Goal: Task Accomplishment & Management: Manage account settings

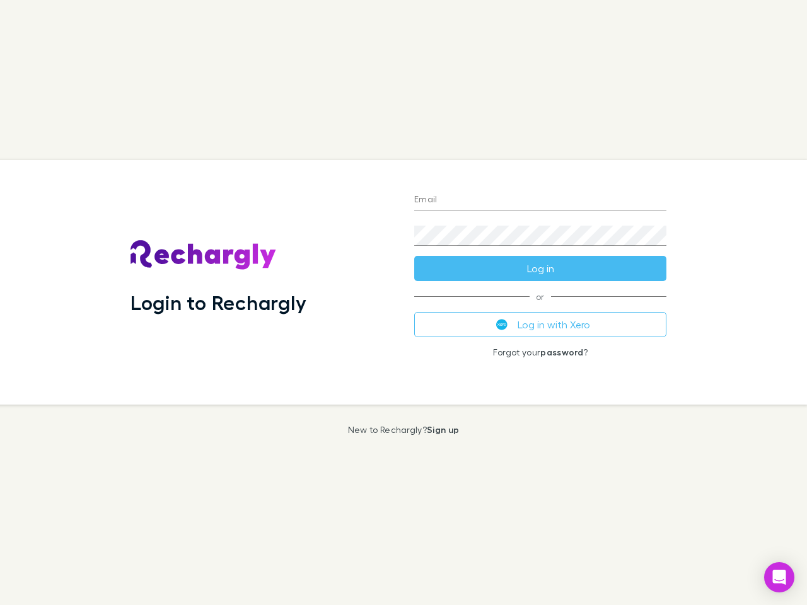
click at [404, 303] on div "Login to Rechargly" at bounding box center [262, 282] width 284 height 245
click at [540, 200] on input "Email" at bounding box center [540, 200] width 252 height 20
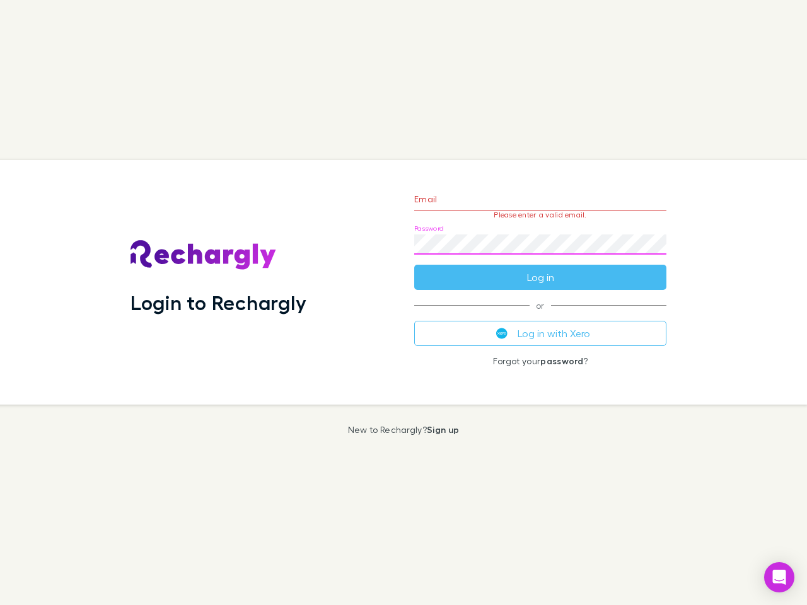
click at [540, 269] on form "Email Please enter a valid email. Password Log in" at bounding box center [540, 235] width 252 height 110
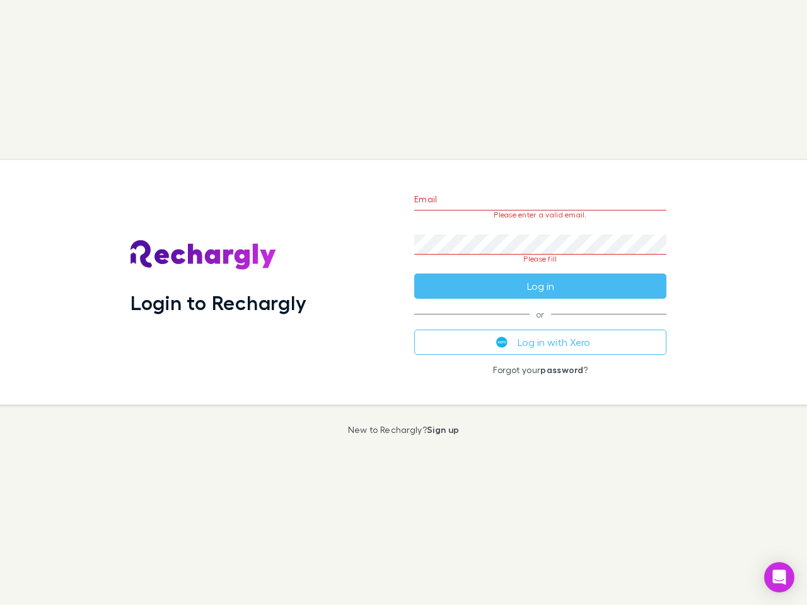
click at [540, 325] on div "Email Please enter a valid email. Password Please fill Log in or Log in with Xe…" at bounding box center [540, 282] width 272 height 245
click at [779, 578] on icon "Open Intercom Messenger" at bounding box center [779, 577] width 13 height 15
